Goal: Information Seeking & Learning: Find specific fact

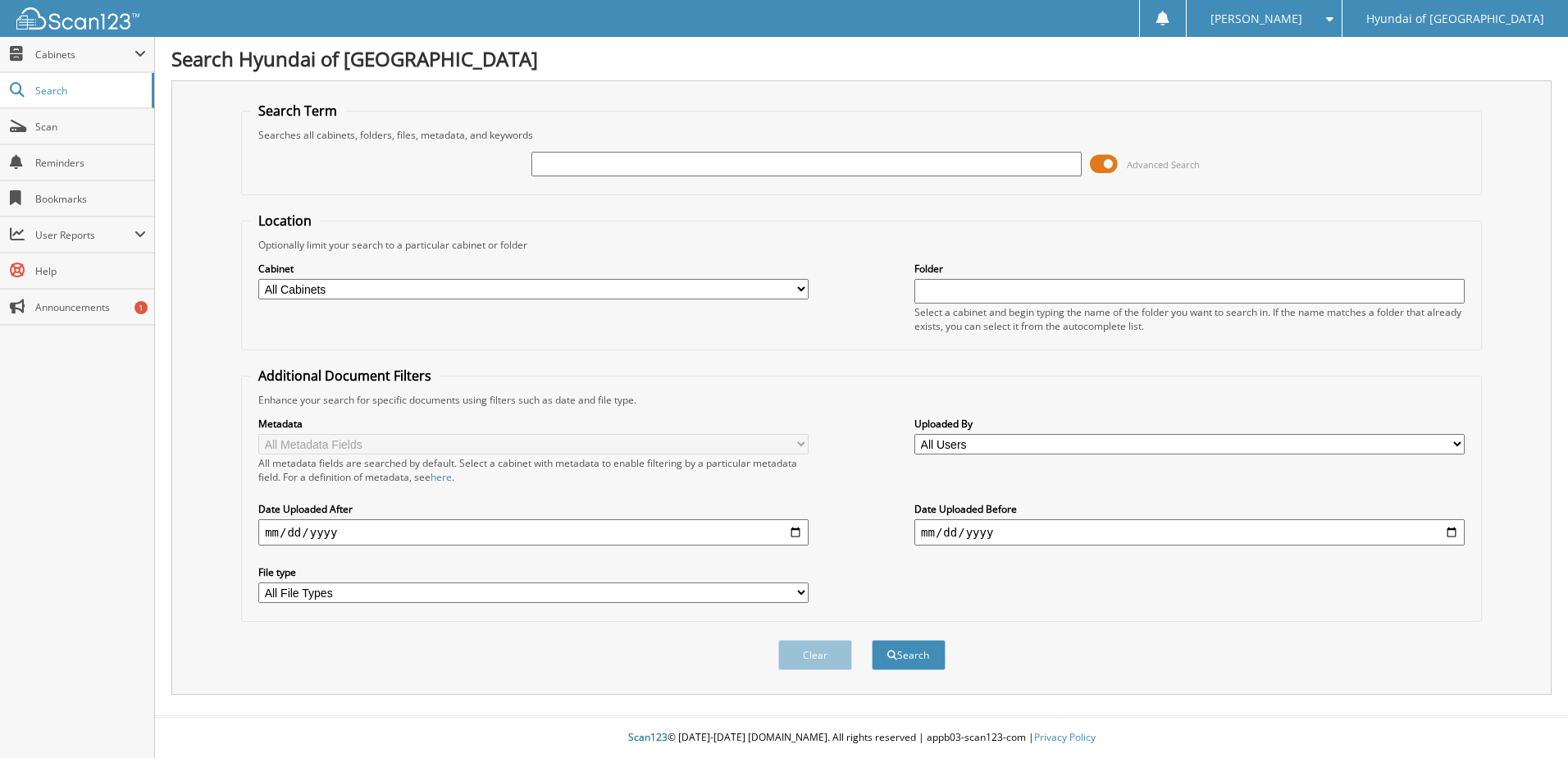
click at [1100, 162] on span at bounding box center [1103, 164] width 28 height 25
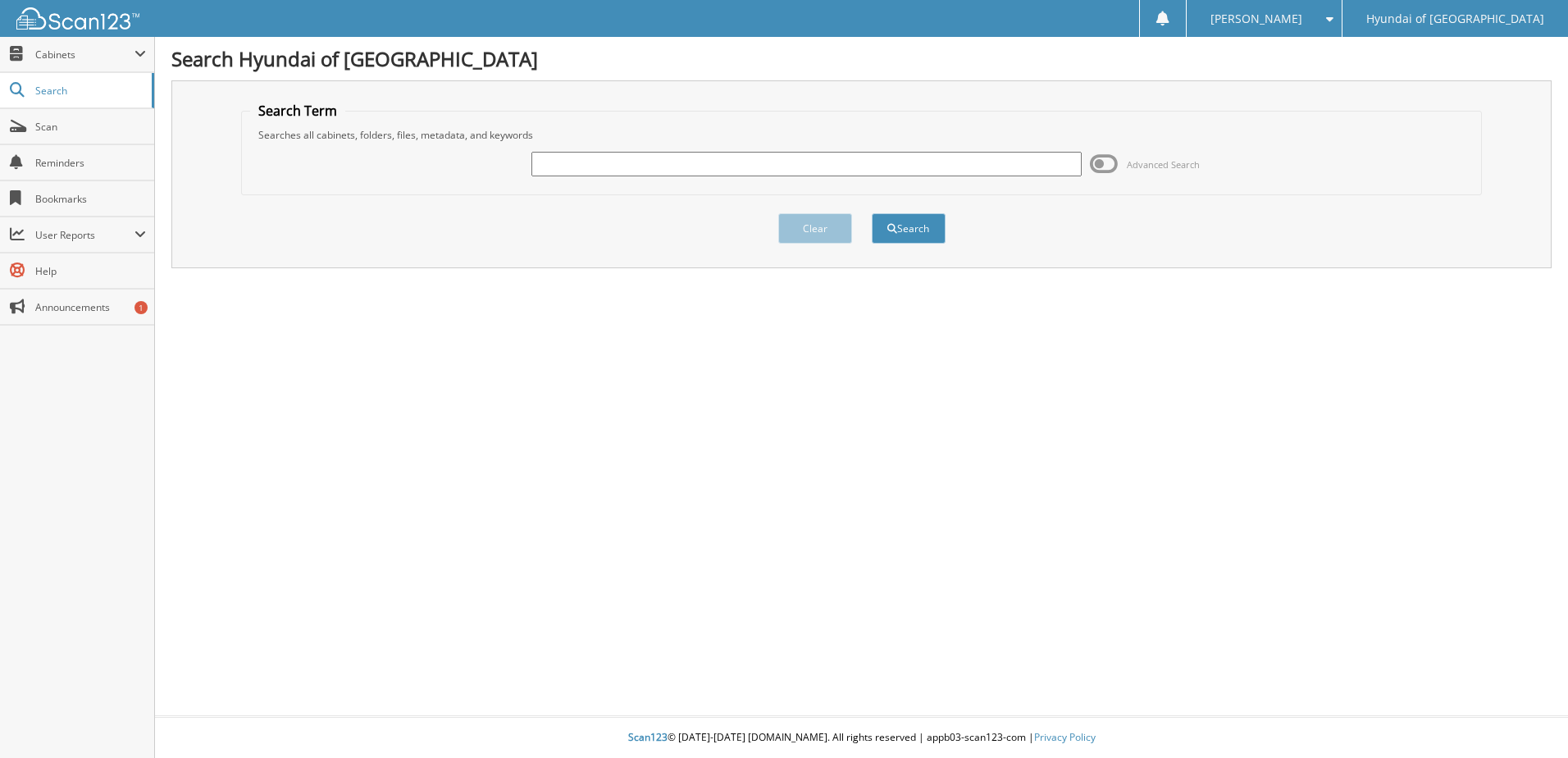
click at [806, 160] on input "text" at bounding box center [807, 164] width 551 height 25
type input "261292"
click at [904, 232] on button "Search" at bounding box center [908, 229] width 74 height 30
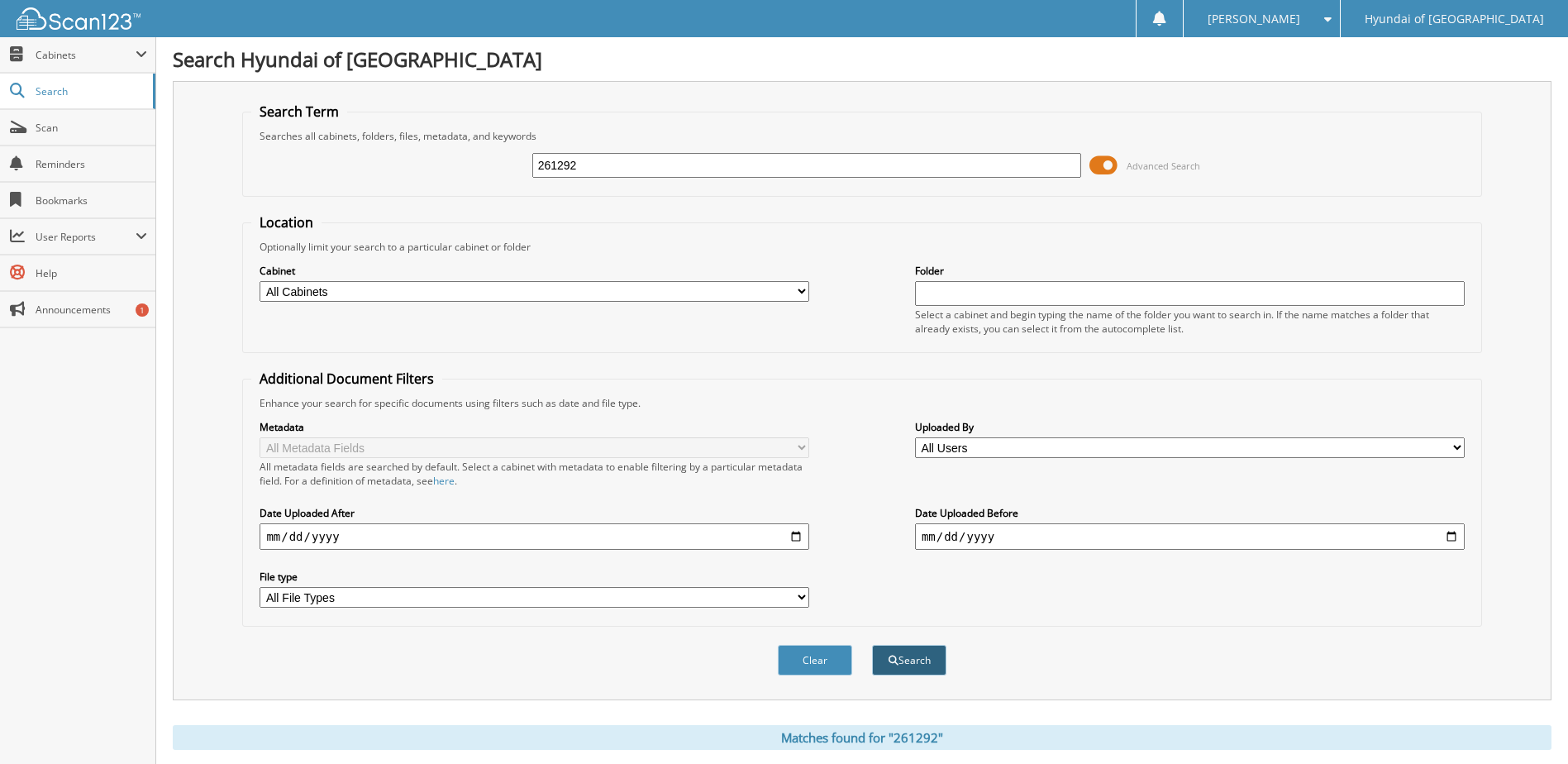
click at [894, 653] on button "Search" at bounding box center [909, 661] width 75 height 31
click at [1097, 164] on span at bounding box center [1103, 166] width 28 height 25
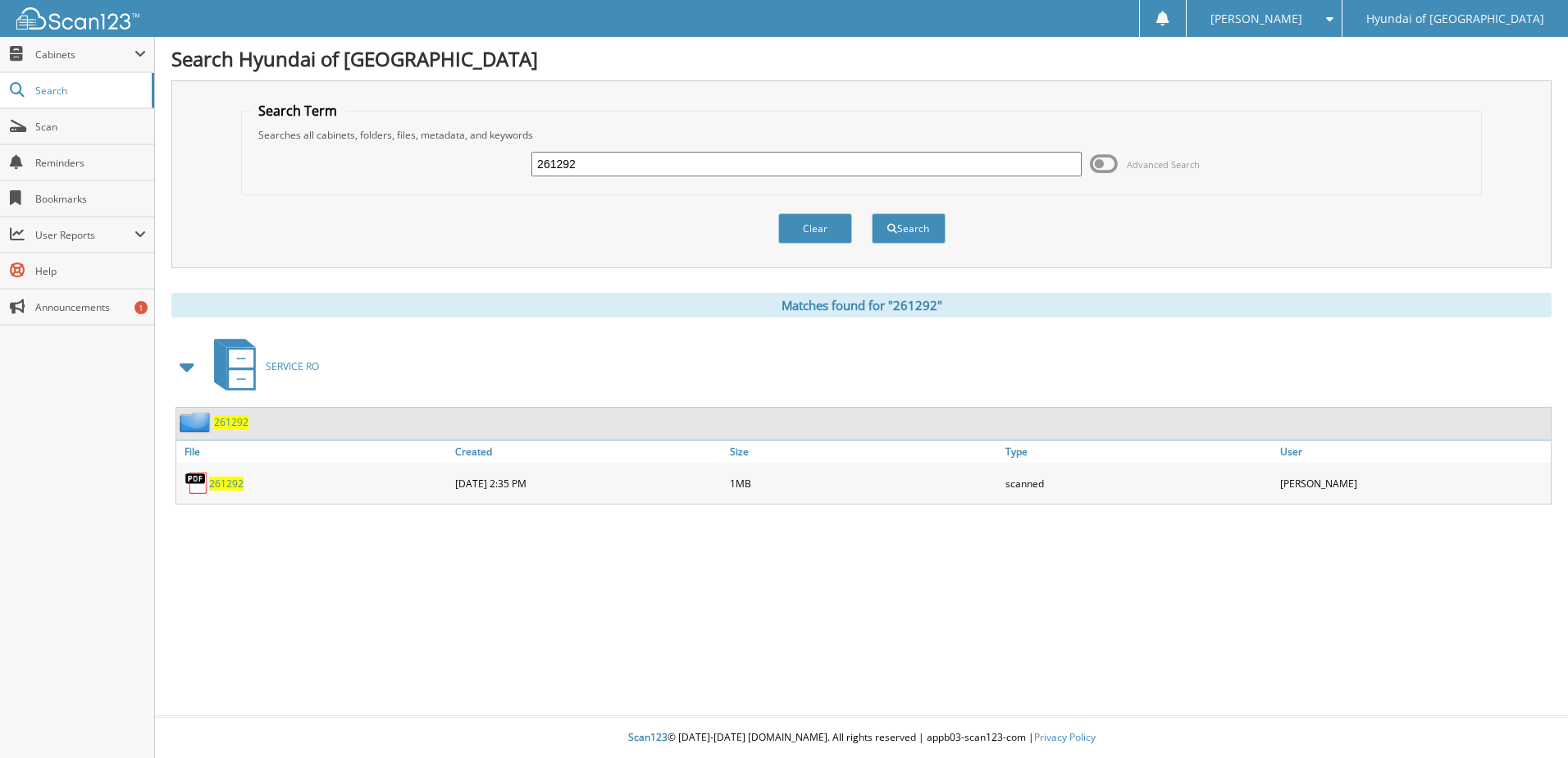
click at [228, 480] on span "261292" at bounding box center [226, 484] width 35 height 14
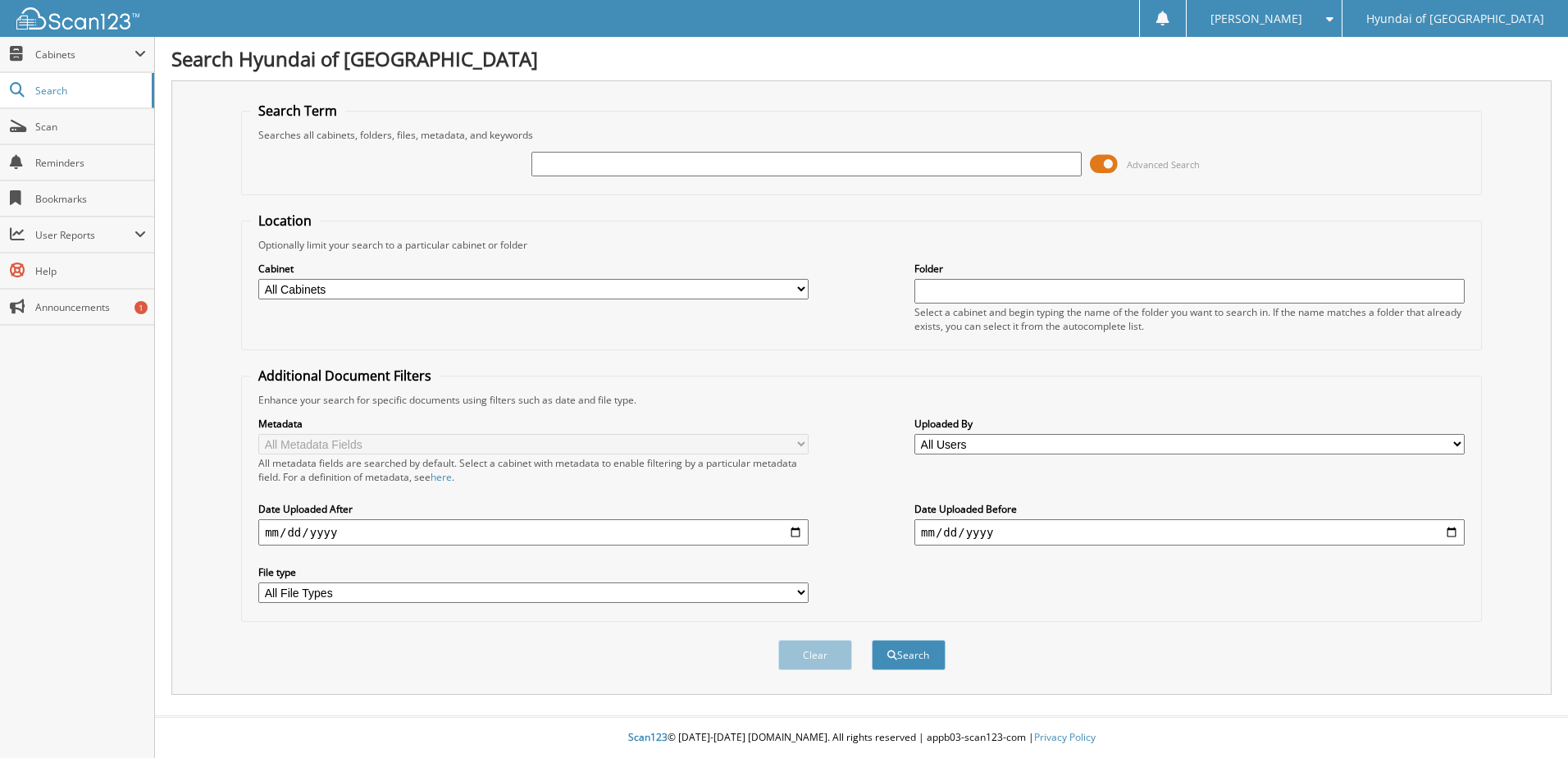
click at [1109, 157] on span at bounding box center [1103, 164] width 28 height 25
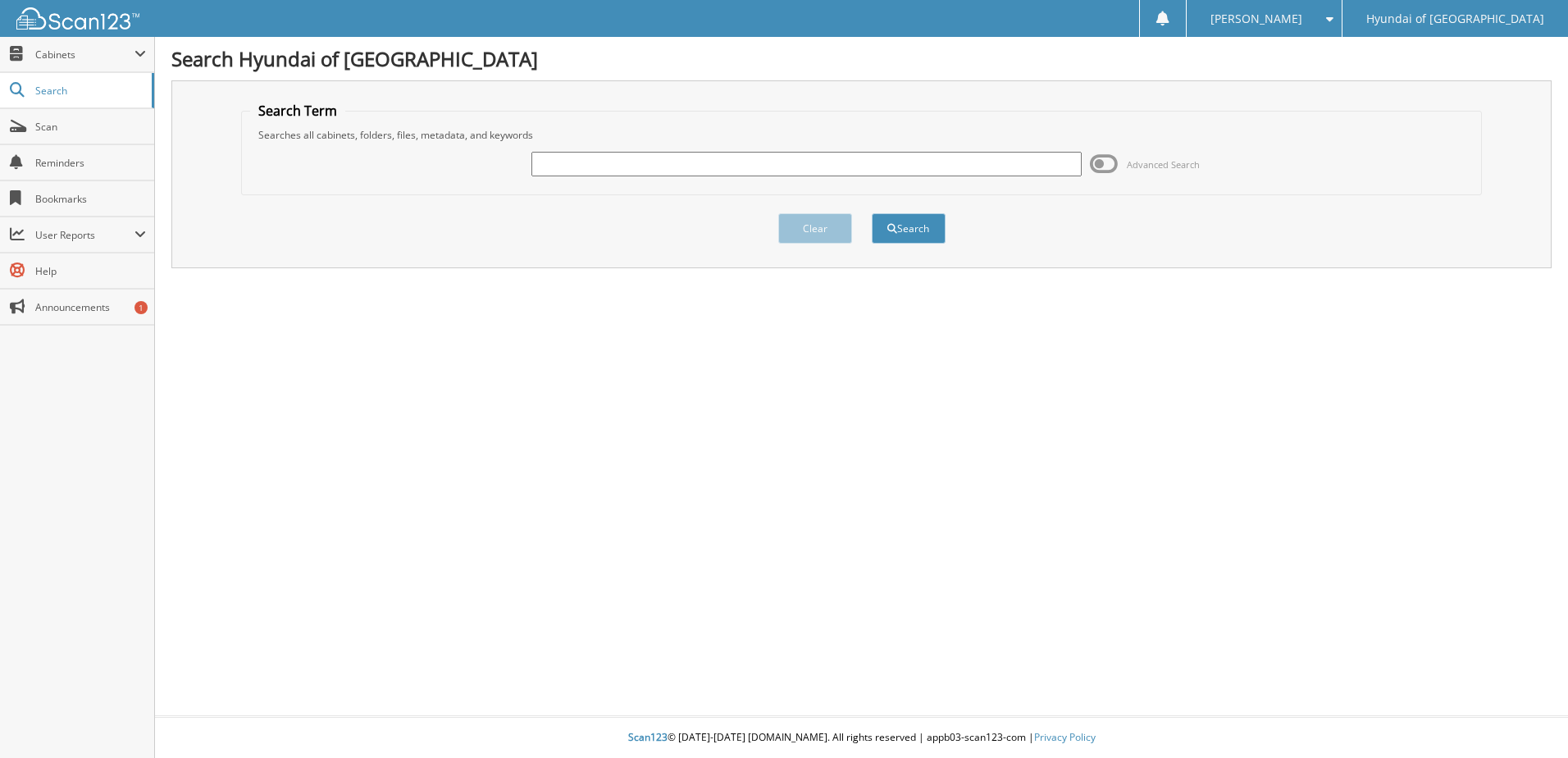
click at [1016, 169] on input "text" at bounding box center [807, 164] width 551 height 25
type input "260457"
click at [901, 226] on button "Search" at bounding box center [908, 229] width 74 height 30
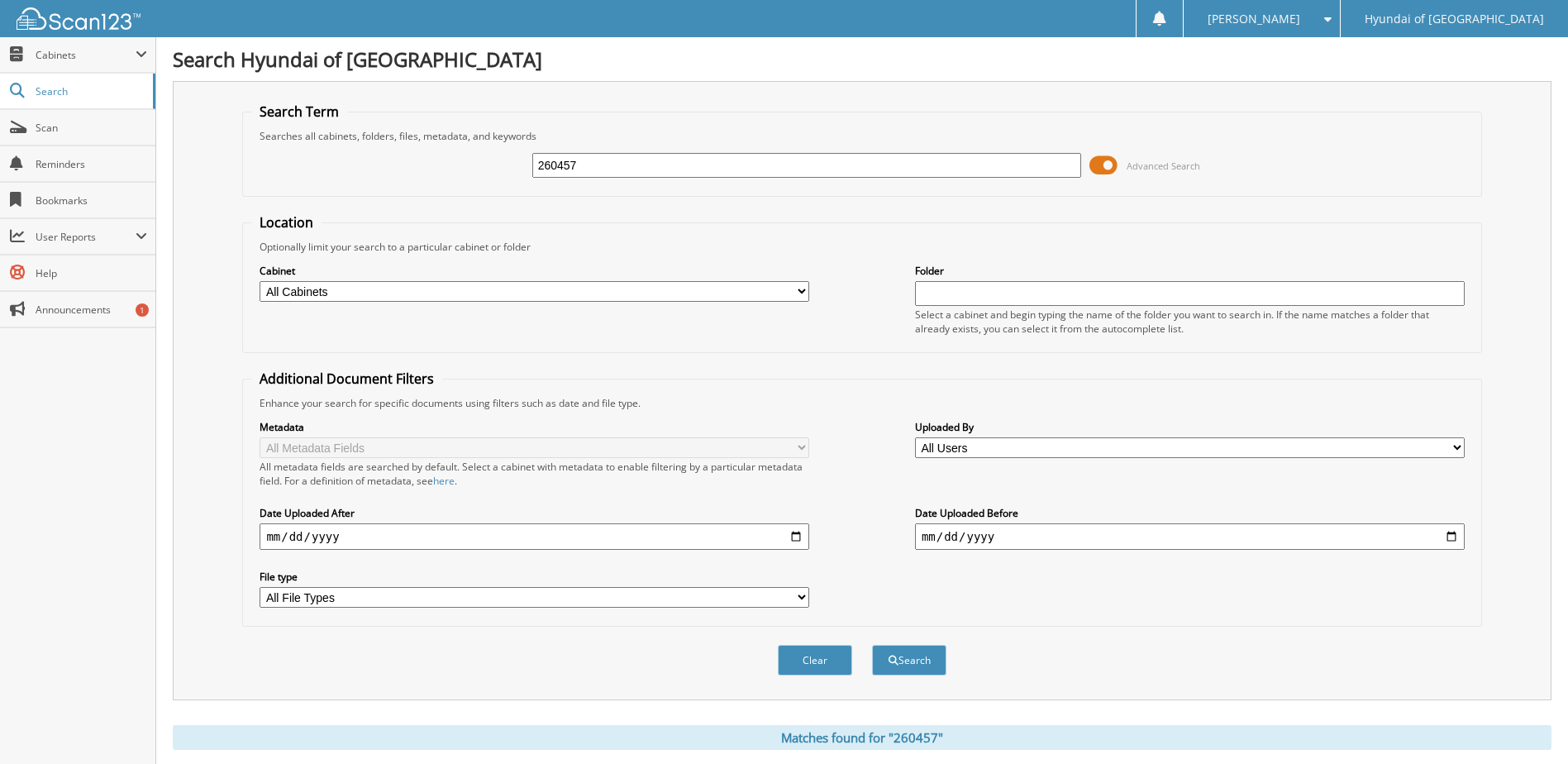
click at [1109, 163] on span at bounding box center [1103, 166] width 28 height 25
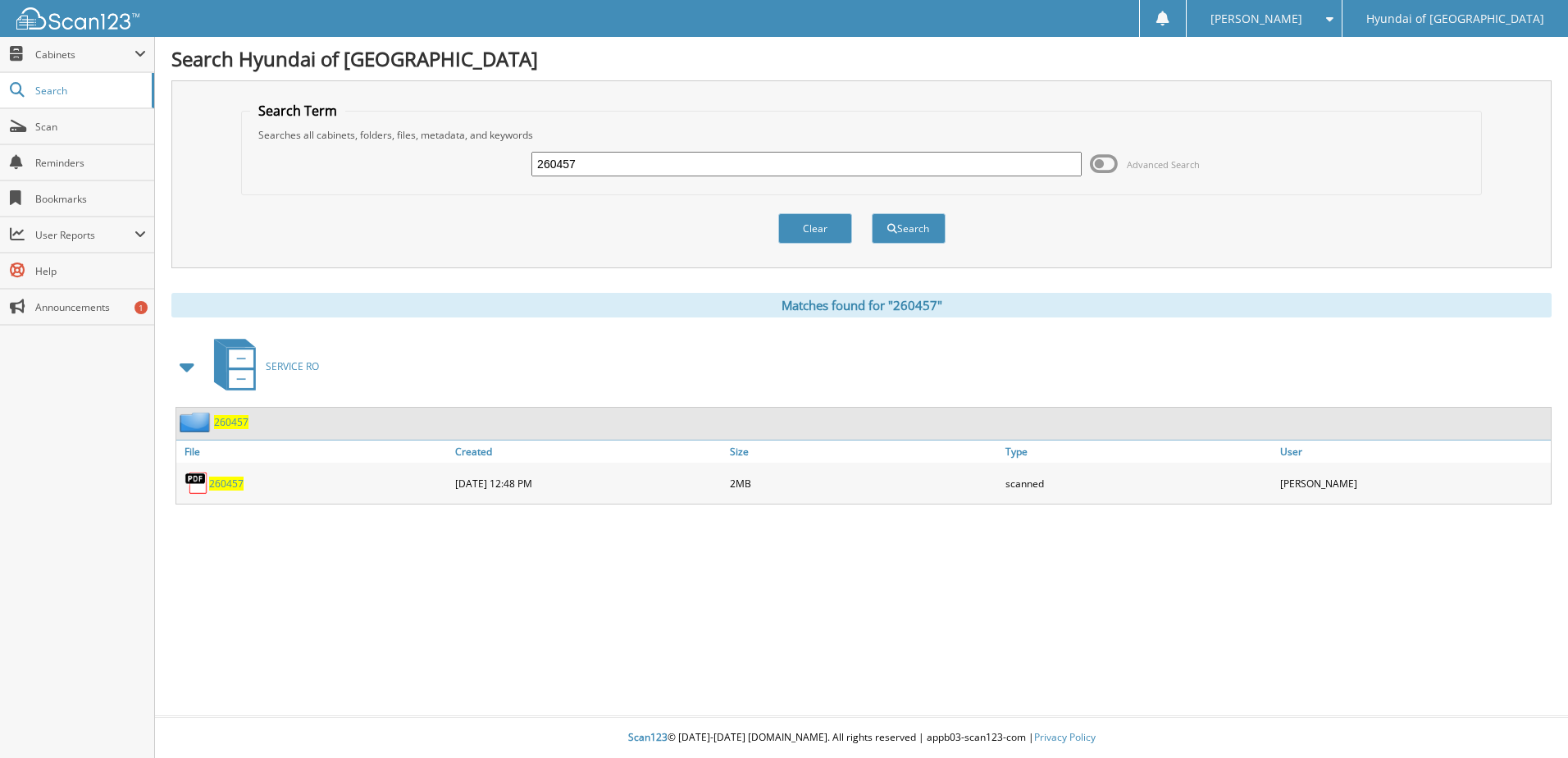
click at [231, 484] on span "260457" at bounding box center [226, 484] width 35 height 14
click at [220, 482] on span "260457" at bounding box center [226, 484] width 35 height 14
